Goal: Check status: Check status

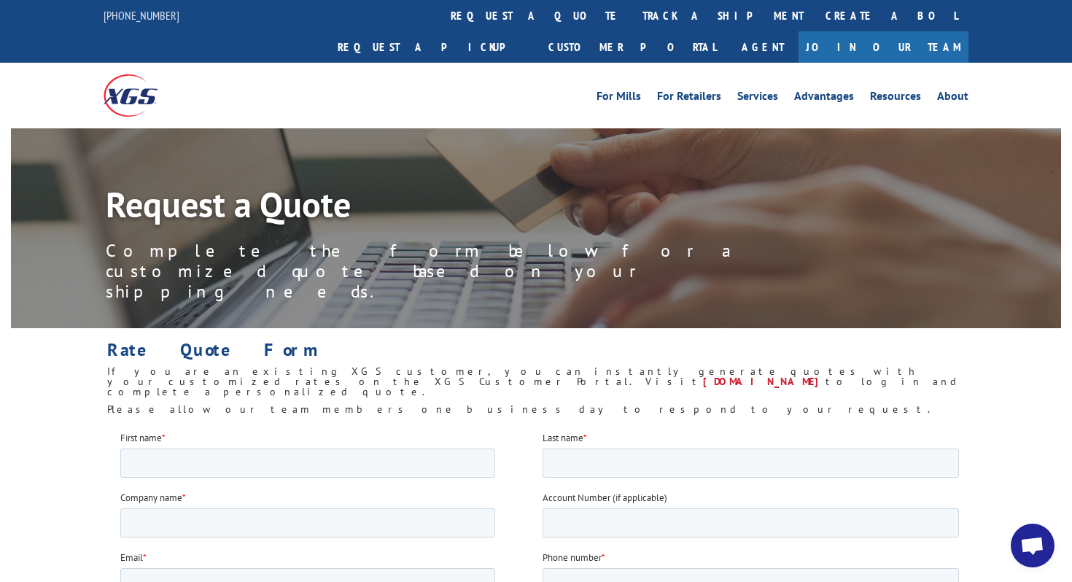
scroll to position [452, 0]
click at [1038, 534] on span "Open chat" at bounding box center [1033, 546] width 44 height 44
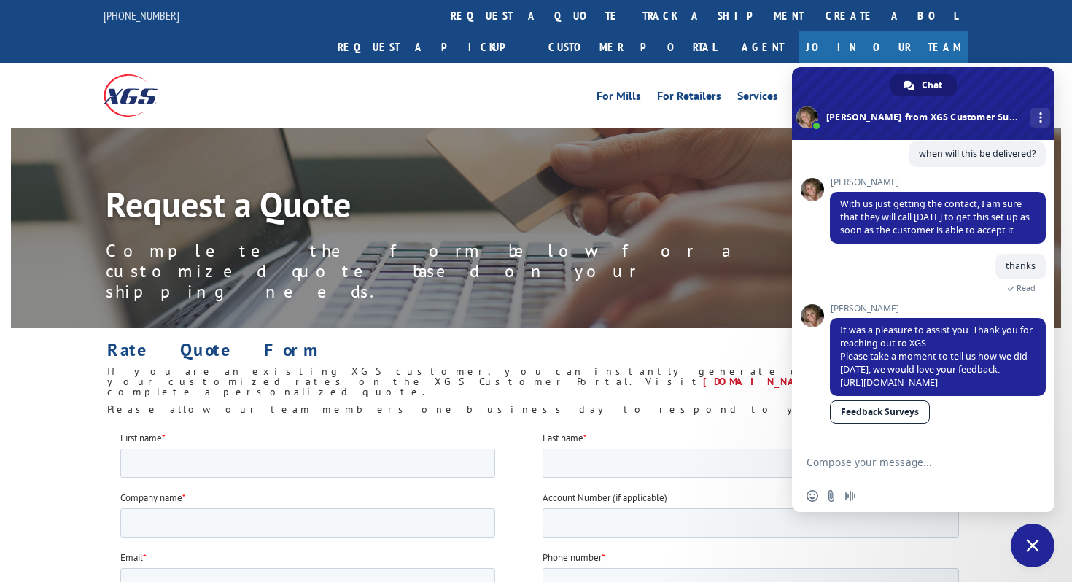
click at [959, 478] on form at bounding box center [907, 463] width 201 height 39
click at [927, 85] on span "Chat" at bounding box center [932, 85] width 20 height 22
click at [1040, 115] on span "More channels" at bounding box center [1041, 117] width 3 height 10
click at [952, 112] on span at bounding box center [923, 103] width 263 height 73
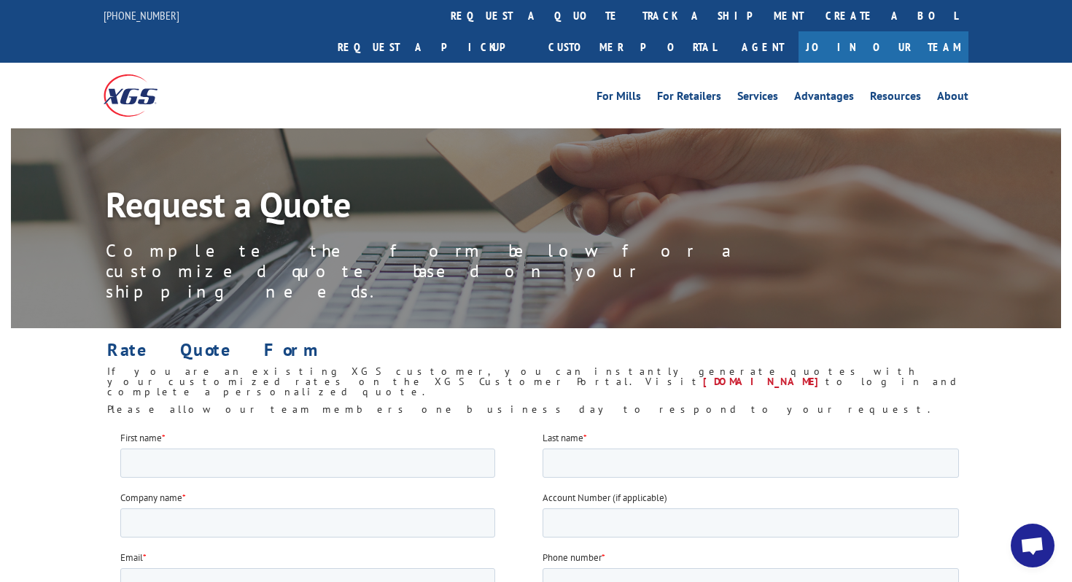
click at [1025, 546] on span "Open chat" at bounding box center [1033, 547] width 24 height 20
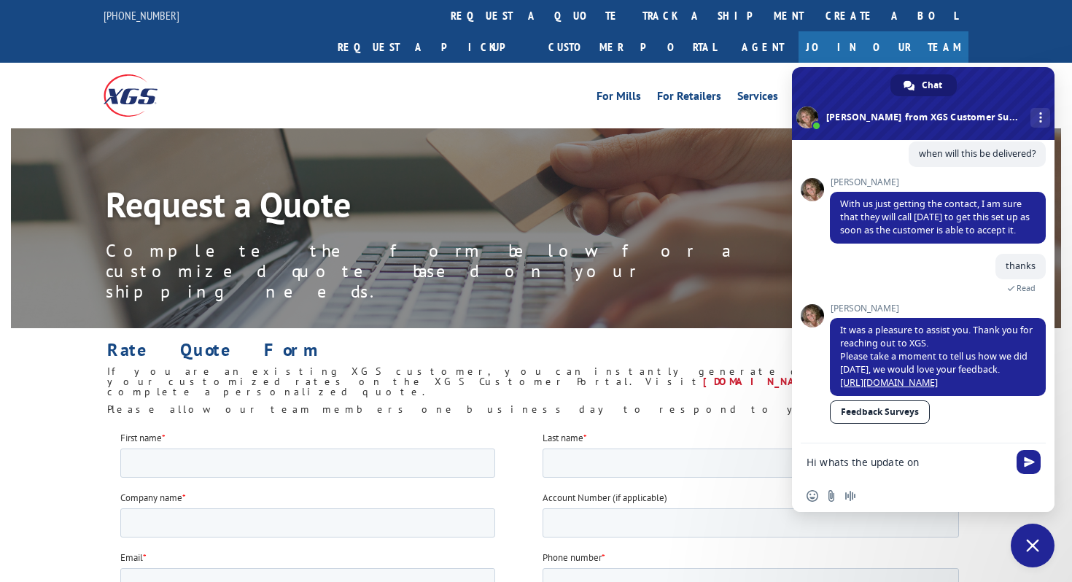
paste textarea "2845860"
type textarea "Hi whats the update on 2845860?"
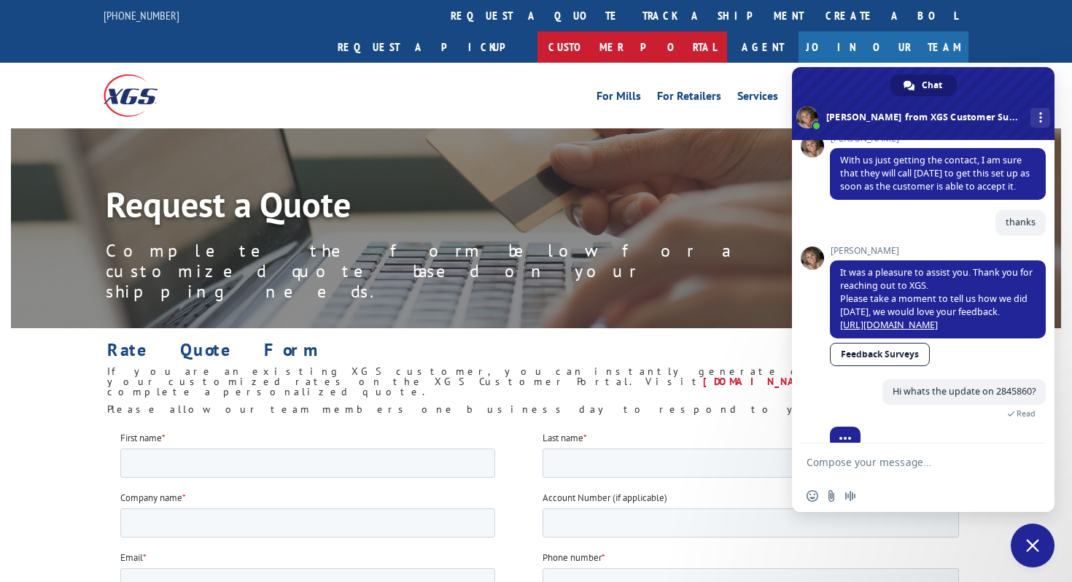
scroll to position [517, 0]
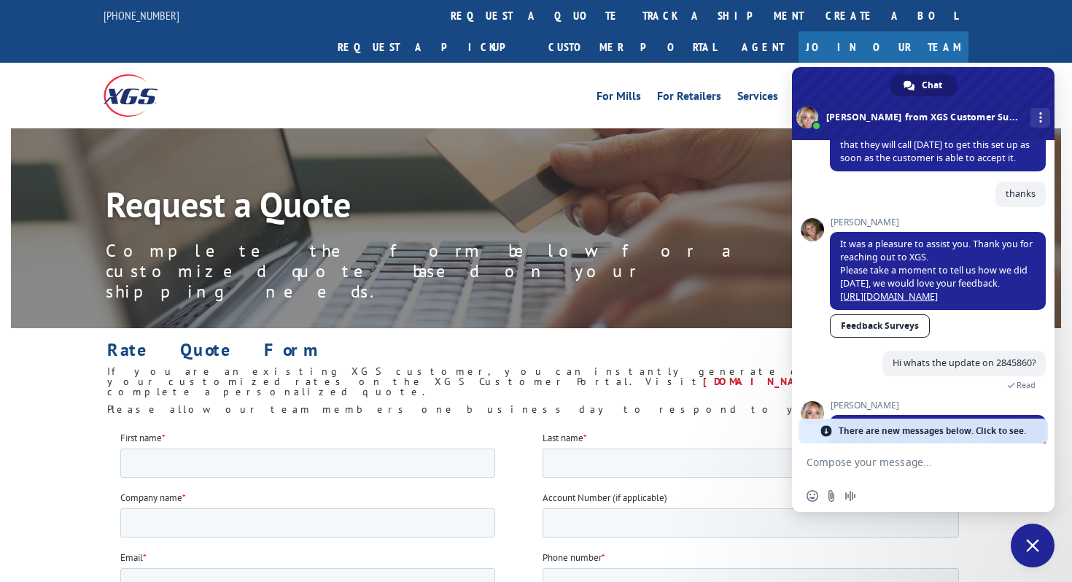
click at [997, 428] on span "There are new messages below. Click to see." at bounding box center [932, 431] width 187 height 25
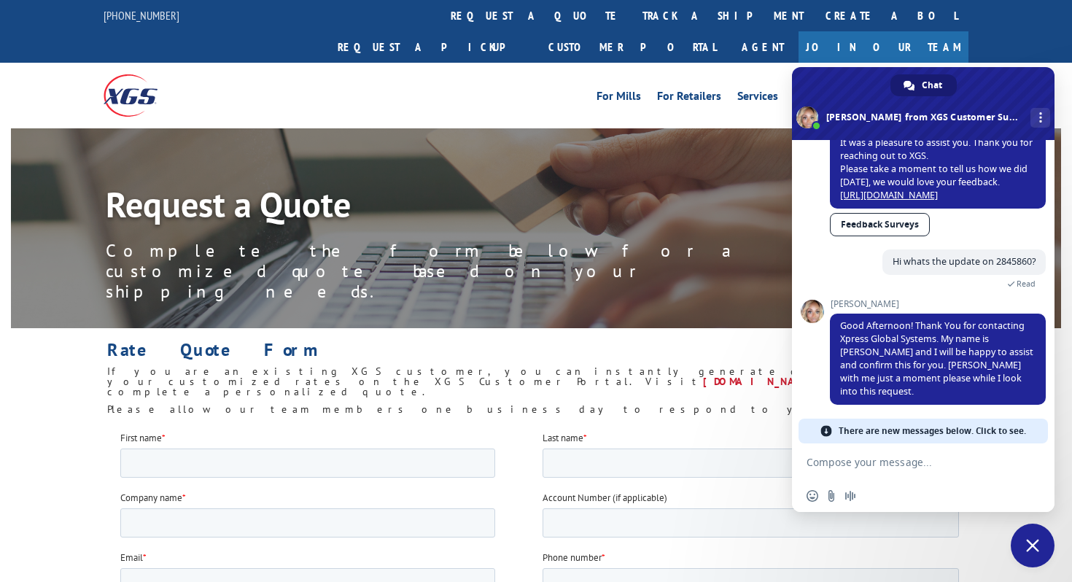
click at [997, 428] on span "There are new messages below. Click to see." at bounding box center [932, 431] width 187 height 25
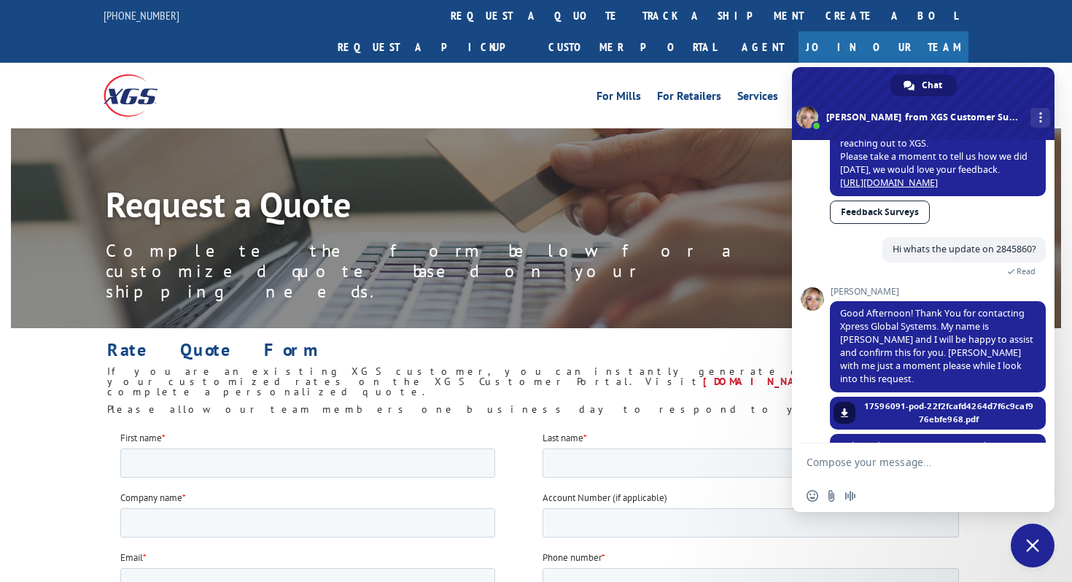
scroll to position [674, 0]
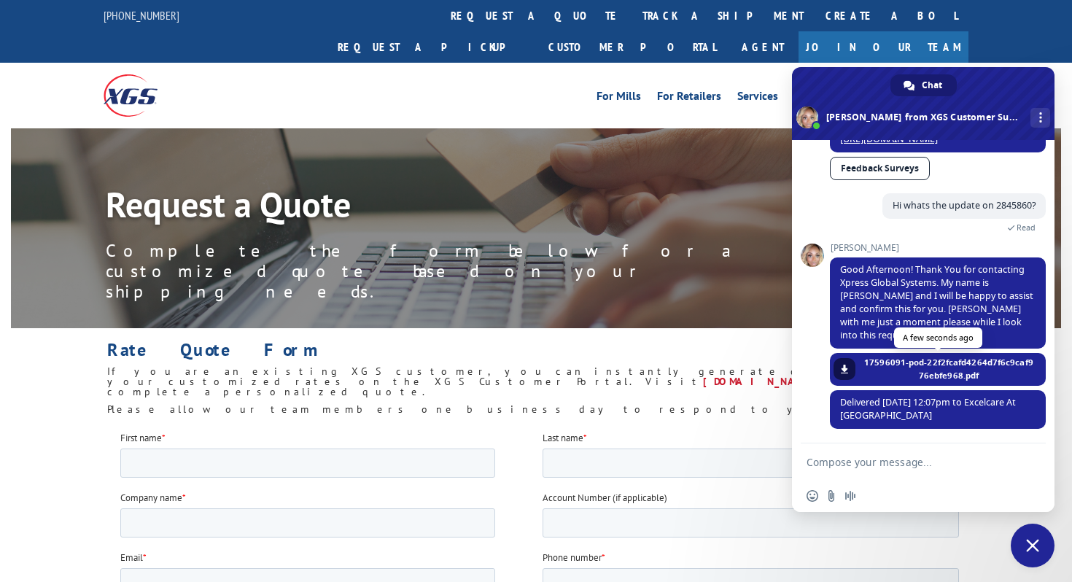
click at [889, 370] on span "17596091-pod-22f2fcafd4264d7f6c9caf976ebfe968.pdf" at bounding box center [949, 369] width 172 height 26
click at [842, 366] on span at bounding box center [844, 369] width 9 height 9
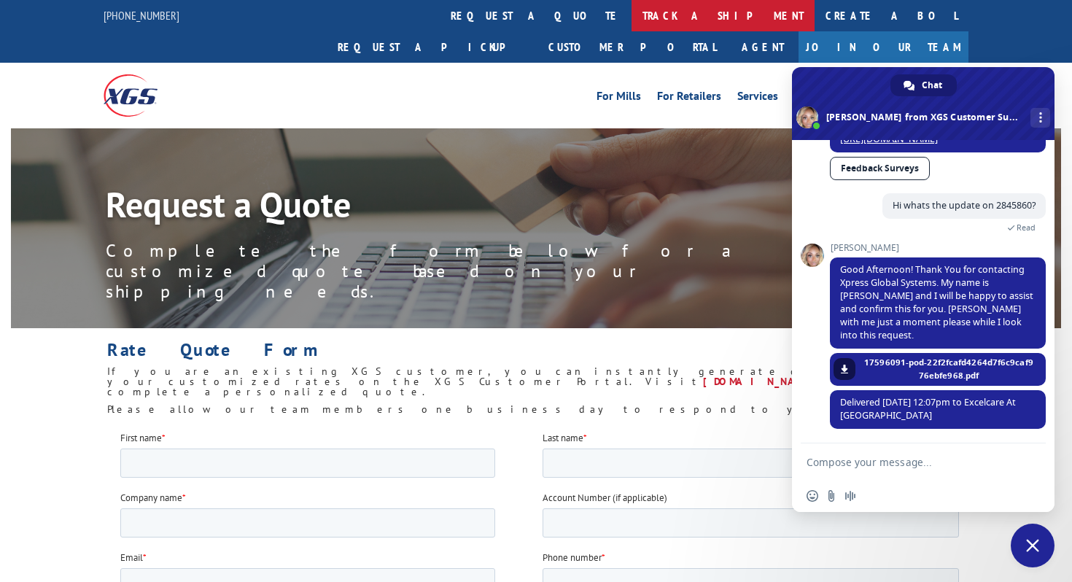
click at [632, 15] on link "track a shipment" at bounding box center [723, 15] width 183 height 31
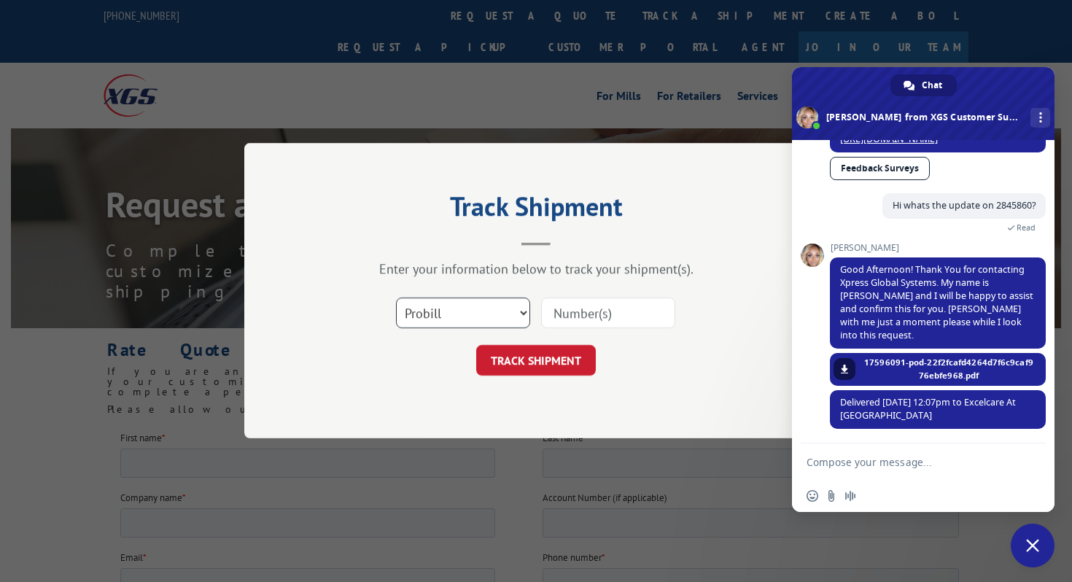
click at [455, 306] on select "Select category... Probill BOL PO" at bounding box center [463, 313] width 134 height 31
select select "bol"
click at [396, 298] on select "Select category... Probill BOL PO" at bounding box center [463, 313] width 134 height 31
click at [578, 312] on input at bounding box center [608, 313] width 134 height 31
paste input "2845860"
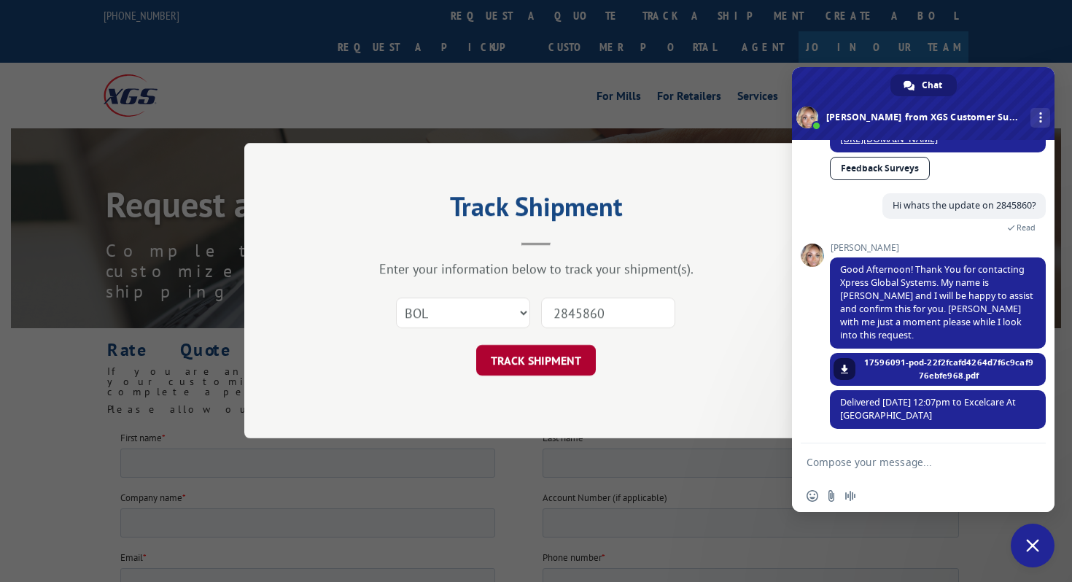
type input "2845860"
click at [527, 355] on button "TRACK SHIPMENT" at bounding box center [536, 361] width 120 height 31
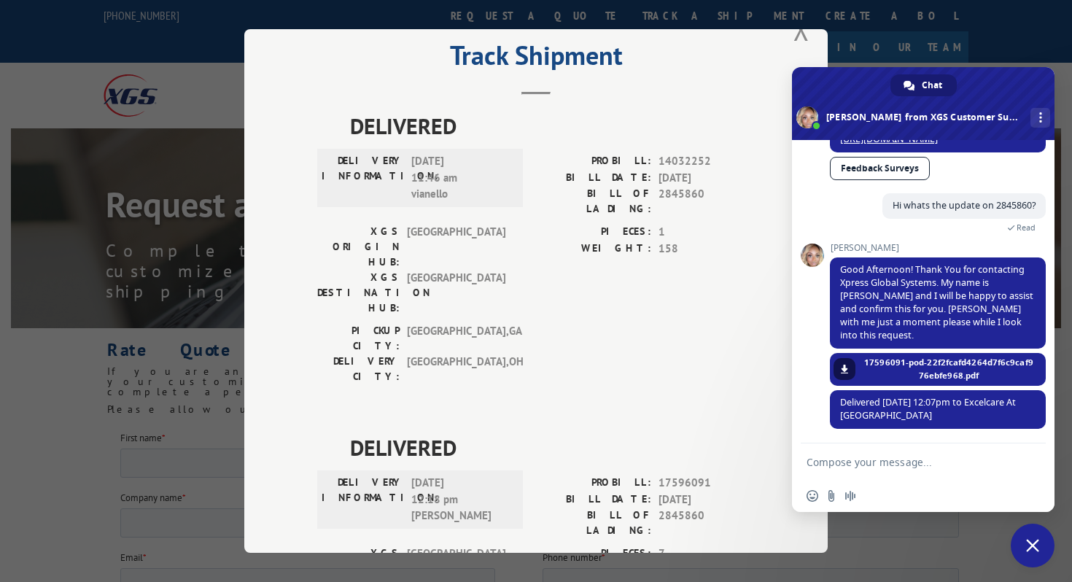
scroll to position [136, 0]
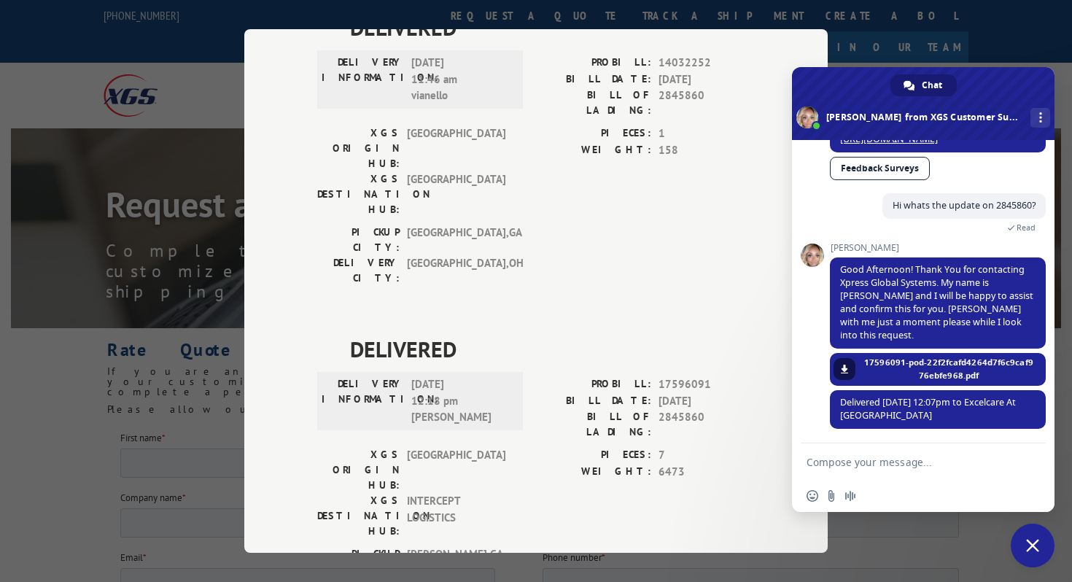
click at [874, 457] on textarea "Compose your message..." at bounding box center [907, 462] width 201 height 13
type textarea "Thank you"
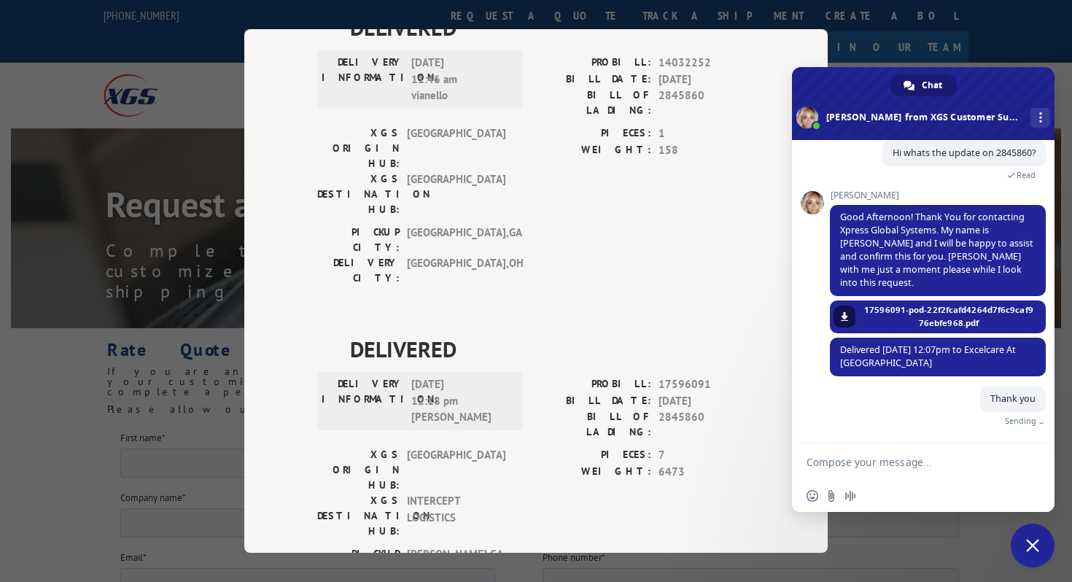
scroll to position [710, 0]
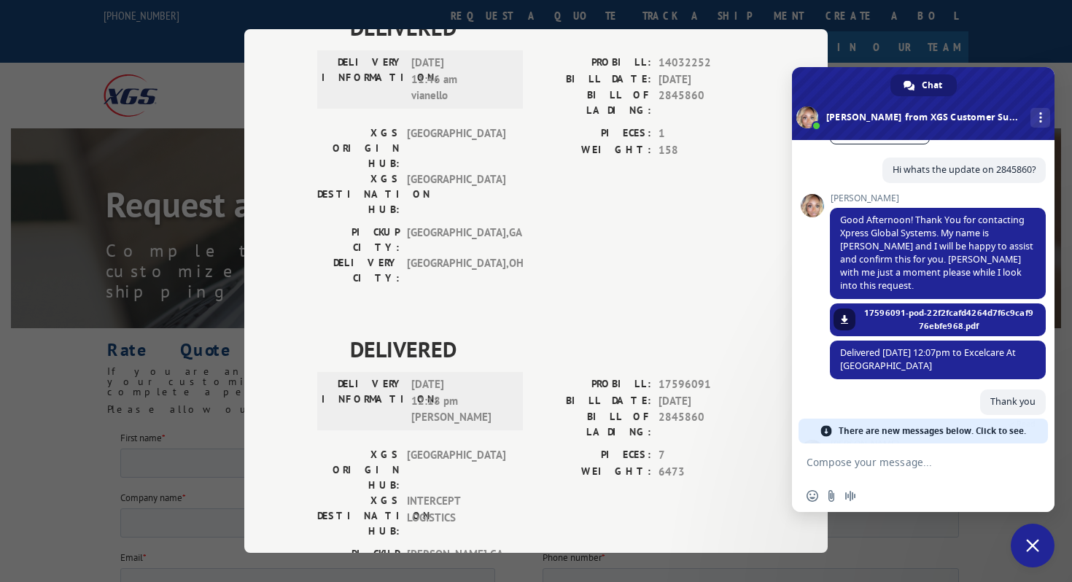
click at [1013, 431] on span "There are new messages below. Click to see." at bounding box center [932, 431] width 187 height 25
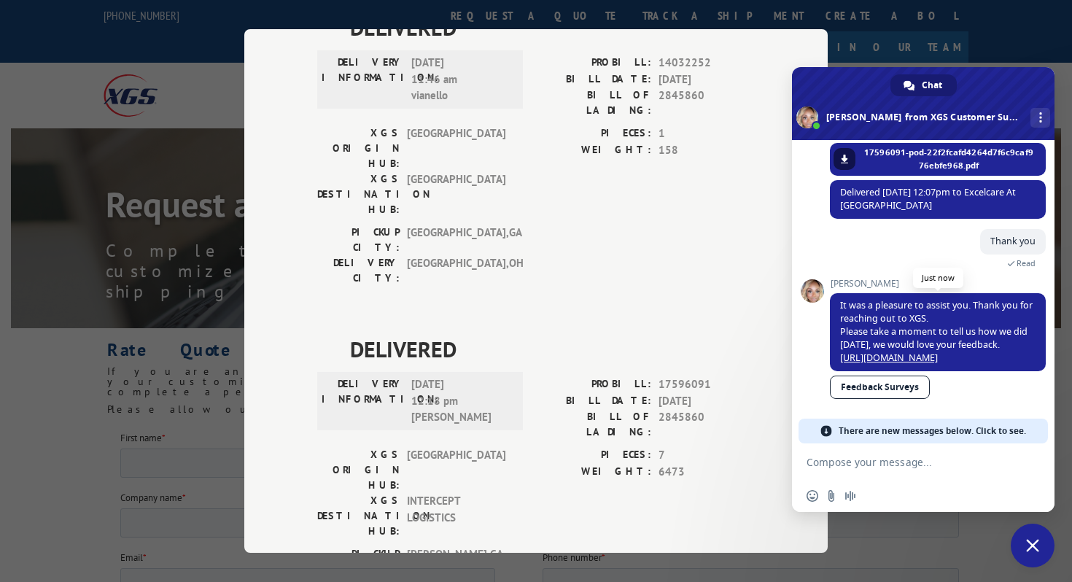
click at [889, 352] on link "[URL][DOMAIN_NAME]" at bounding box center [889, 358] width 98 height 12
